Goal: Task Accomplishment & Management: Use online tool/utility

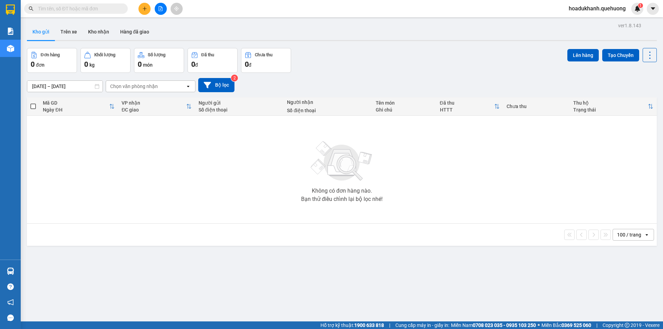
click at [587, 10] on span "hoadukhanh.quehuong" at bounding box center [597, 8] width 68 height 9
click at [574, 22] on span "Đăng xuất" at bounding box center [600, 22] width 54 height 8
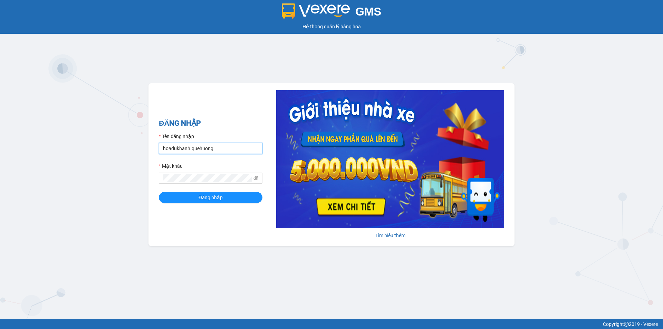
click at [201, 153] on input "hoadukhanh.quehuong" at bounding box center [211, 148] width 104 height 11
type input "hanghoapr.quehuong"
click at [204, 195] on span "Đăng nhập" at bounding box center [210, 198] width 24 height 8
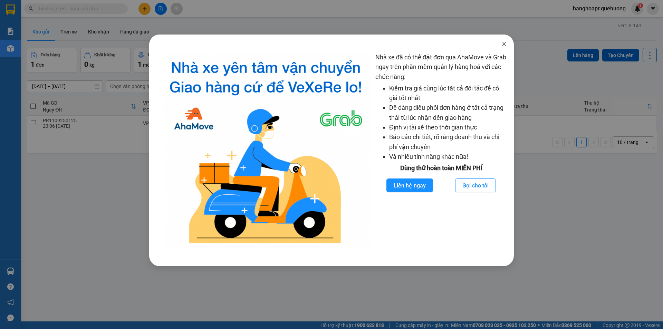
click at [506, 41] on icon "close" at bounding box center [504, 44] width 6 height 6
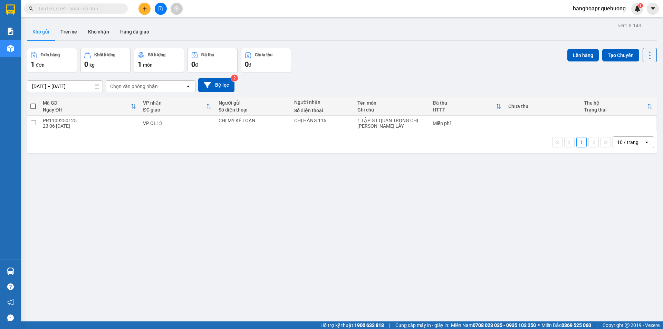
click at [35, 108] on span at bounding box center [33, 107] width 6 height 6
click at [33, 103] on input "checkbox" at bounding box center [33, 103] width 0 height 0
checkbox input "true"
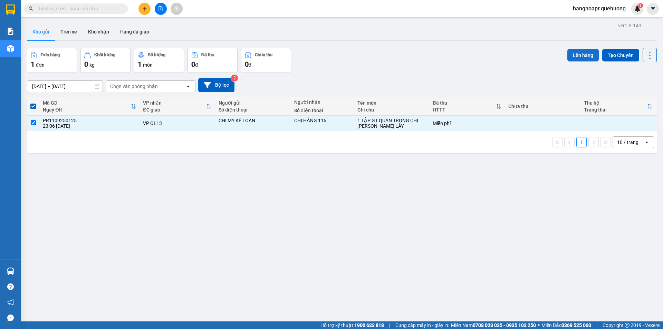
click at [580, 56] on button "Lên hàng" at bounding box center [582, 55] width 31 height 12
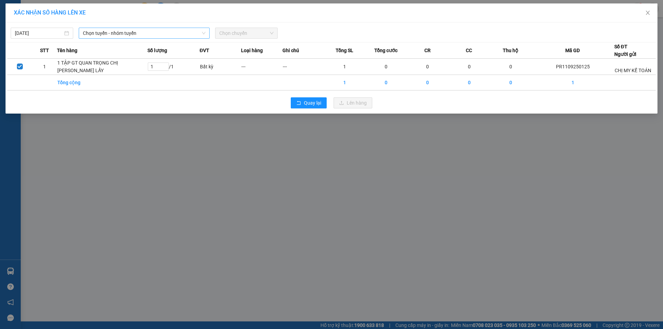
click at [149, 32] on span "Chọn tuyến - nhóm tuyến" at bounding box center [144, 33] width 123 height 10
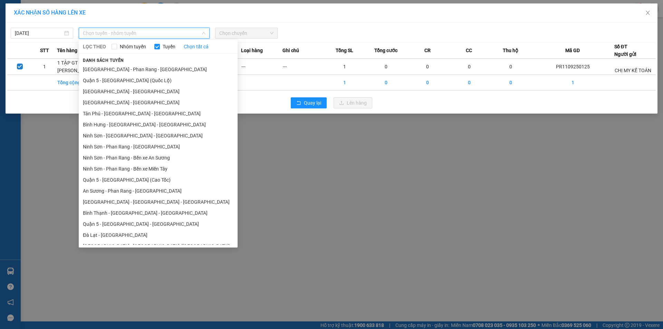
scroll to position [84, 0]
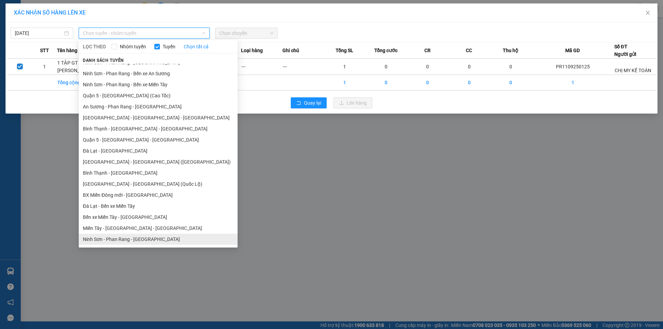
click at [124, 239] on li "Ninh Sơn - Phan Rang - [GEOGRAPHIC_DATA]" at bounding box center [158, 239] width 159 height 11
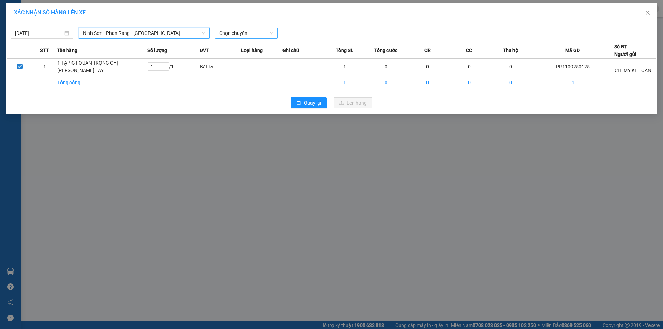
click at [248, 36] on span "Chọn chuyến" at bounding box center [246, 33] width 54 height 10
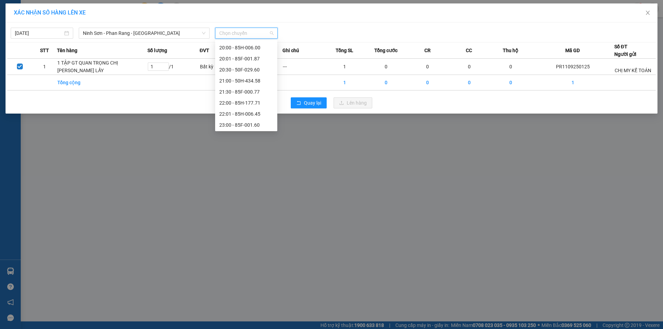
scroll to position [66, 0]
click at [230, 81] on div "21:00 - 50H-434.58" at bounding box center [246, 80] width 54 height 8
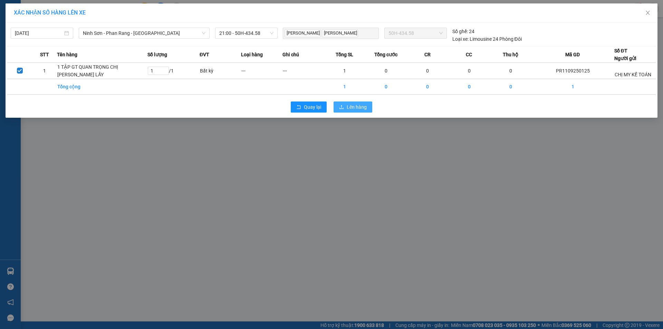
click at [351, 111] on span "Lên hàng" at bounding box center [356, 107] width 20 height 8
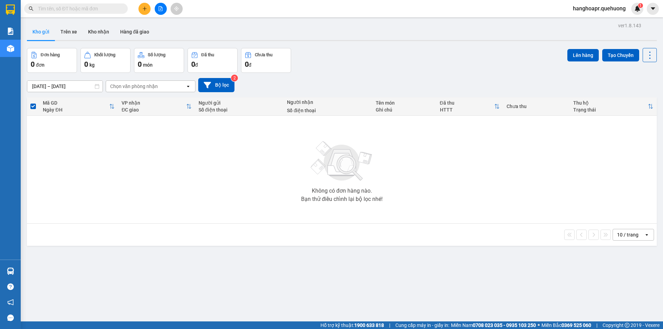
click at [103, 11] on input "text" at bounding box center [78, 9] width 81 height 8
click at [164, 6] on button at bounding box center [161, 9] width 12 height 12
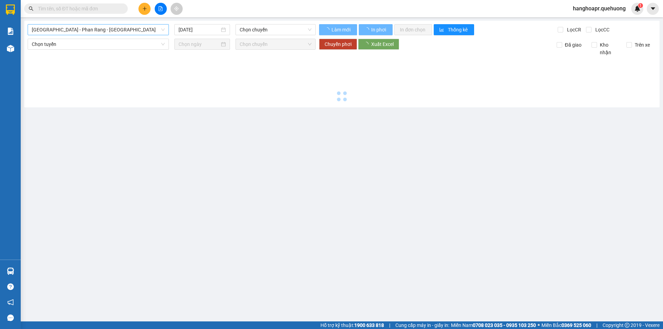
click at [109, 30] on span "[GEOGRAPHIC_DATA] - Phan Rang - [GEOGRAPHIC_DATA]" at bounding box center [98, 30] width 133 height 10
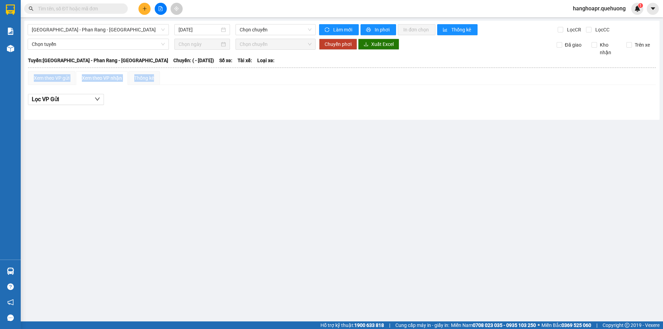
drag, startPoint x: 169, startPoint y: 68, endPoint x: 170, endPoint y: 86, distance: 18.0
click at [170, 86] on table "An Anh Limousine 19008678 Số 2 [PERSON_NAME] nối dài, P. [PERSON_NAME] 23:15 [D…" at bounding box center [342, 84] width 628 height 57
click at [128, 33] on span "[GEOGRAPHIC_DATA] - Phan Rang - [GEOGRAPHIC_DATA]" at bounding box center [98, 30] width 133 height 10
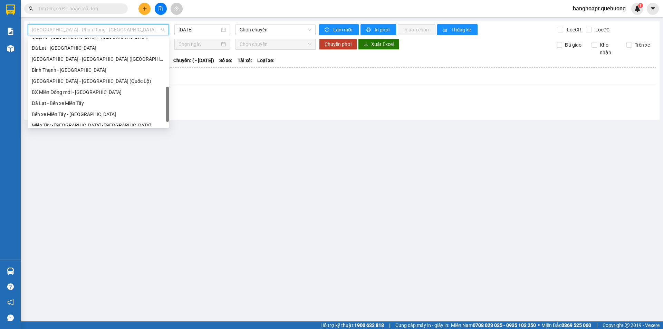
scroll to position [188, 0]
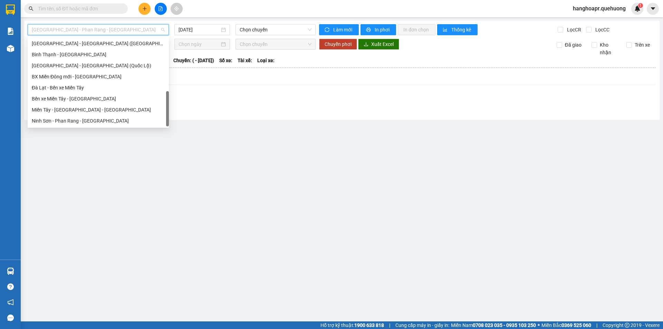
drag, startPoint x: 167, startPoint y: 66, endPoint x: 173, endPoint y: 131, distance: 65.5
click at [173, 131] on body "Kết quả tìm kiếm ( 0 ) Bộ lọc No Data hanghoapr.quehuong 1 Báo cáo 1. Doanh số …" at bounding box center [331, 164] width 663 height 329
click at [91, 121] on div "Ninh Sơn - Phan Rang - [GEOGRAPHIC_DATA]" at bounding box center [98, 121] width 133 height 8
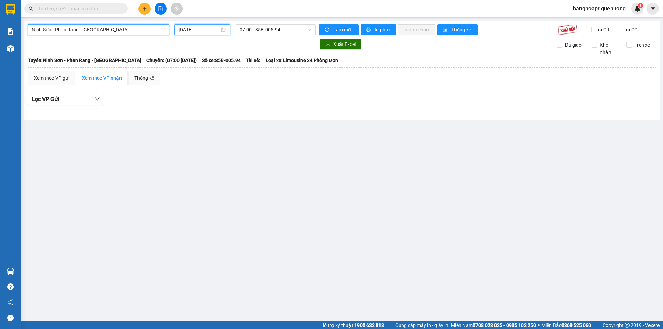
click at [199, 27] on input "[DATE]" at bounding box center [198, 30] width 41 height 8
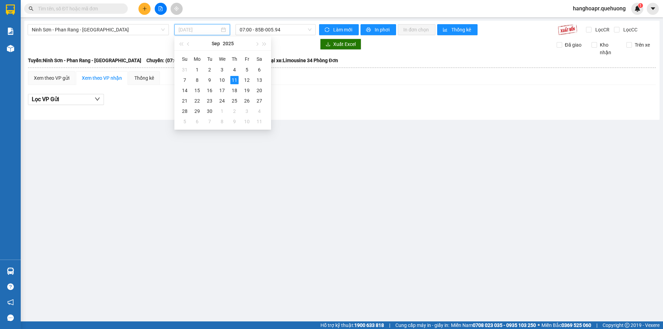
type input "[DATE]"
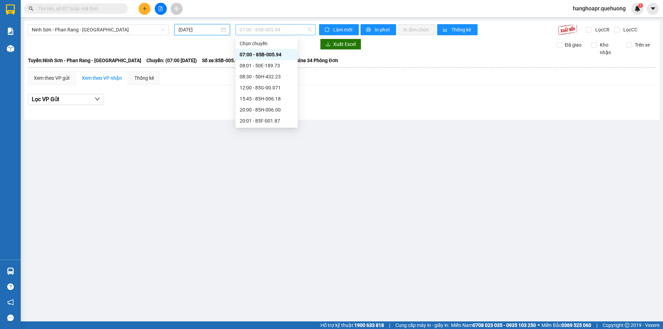
click at [265, 32] on span "07:00 - 85B-005.94" at bounding box center [276, 30] width 72 height 10
click at [272, 97] on div "21:00 - 50H-434.58" at bounding box center [267, 94] width 54 height 8
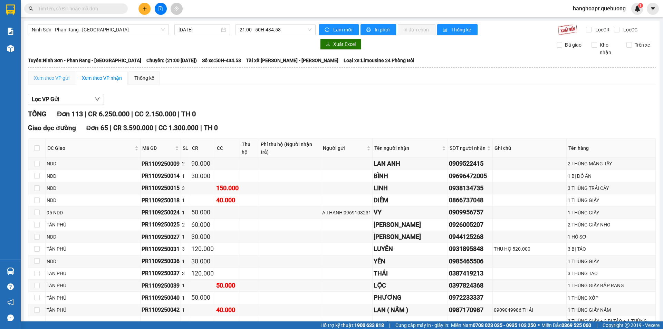
click at [60, 82] on div "Xem theo VP gửi" at bounding box center [51, 78] width 47 height 14
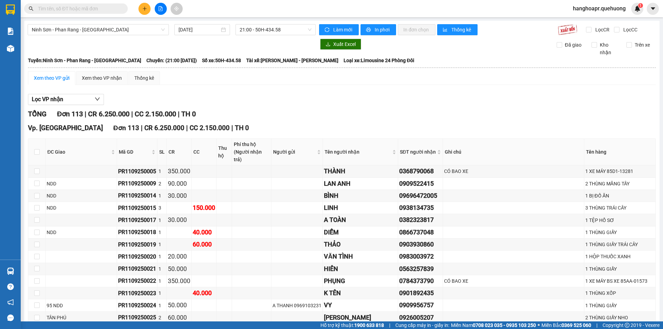
scroll to position [82, 0]
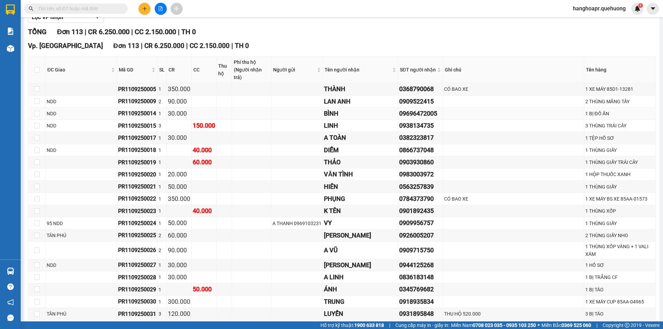
click at [118, 109] on div "PR1109250014" at bounding box center [137, 113] width 38 height 9
copy div "PR1109250014"
